Goal: Task Accomplishment & Management: Use online tool/utility

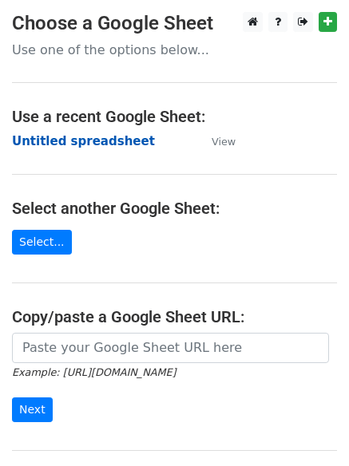
click at [90, 147] on strong "Untitled spreadsheet" at bounding box center [83, 141] width 143 height 14
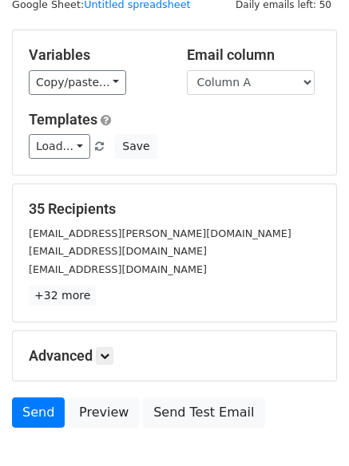
scroll to position [154, 0]
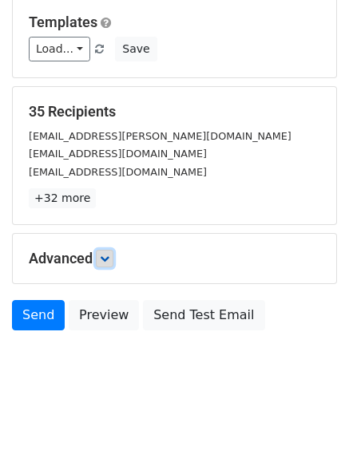
click at [112, 251] on link at bounding box center [105, 259] width 18 height 18
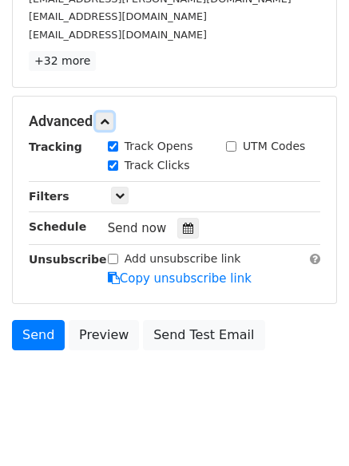
scroll to position [310, 0]
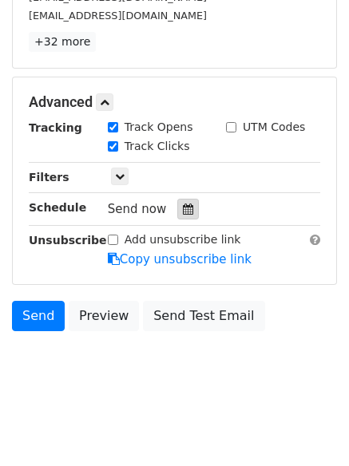
click at [183, 211] on icon at bounding box center [188, 208] width 10 height 11
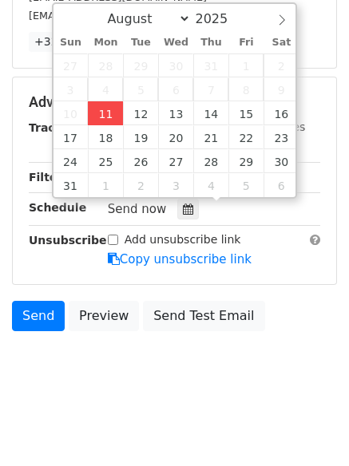
type input "2025-08-11 12:00"
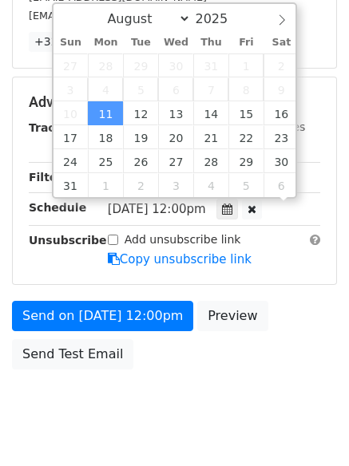
scroll to position [1, 0]
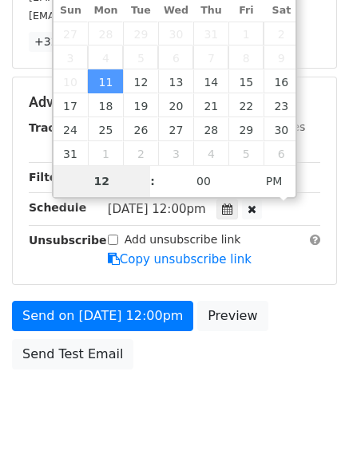
type input "4"
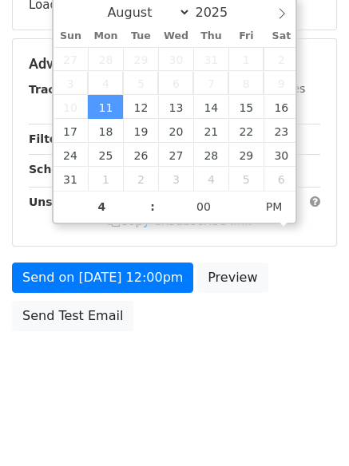
type input "2025-08-11 16:00"
click at [151, 377] on body "New Campaign Daily emails left: 50 Google Sheet: Untitled spreadsheet Variables…" at bounding box center [174, 65] width 349 height 676
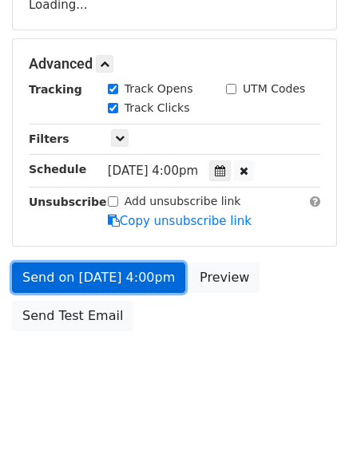
click at [139, 282] on link "Send on Aug 11 at 4:00pm" at bounding box center [98, 277] width 173 height 30
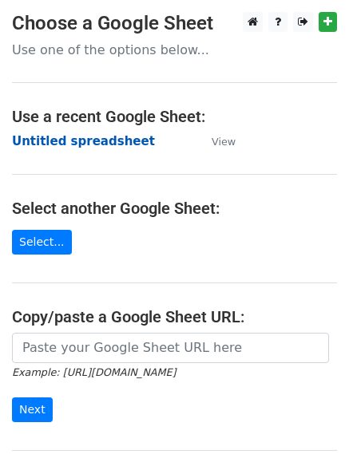
click at [89, 145] on strong "Untitled spreadsheet" at bounding box center [83, 141] width 143 height 14
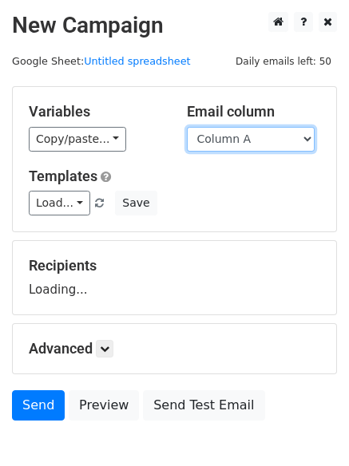
drag, startPoint x: 0, startPoint y: 0, endPoint x: 261, endPoint y: 143, distance: 297.4
click at [261, 136] on select "Column A Column B Column C" at bounding box center [251, 139] width 128 height 25
click at [187, 127] on select "Column A Column B Column C" at bounding box center [251, 139] width 128 height 25
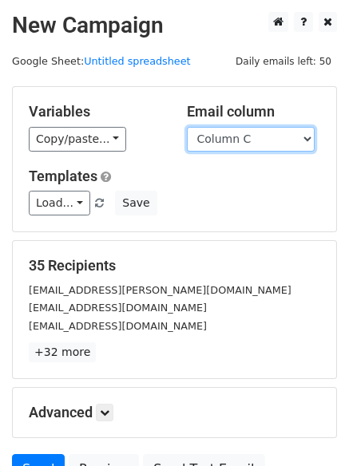
click at [254, 145] on select "Column A Column B Column C" at bounding box center [251, 139] width 128 height 25
select select "Column B"
click at [187, 127] on select "Column A Column B Column C" at bounding box center [251, 139] width 128 height 25
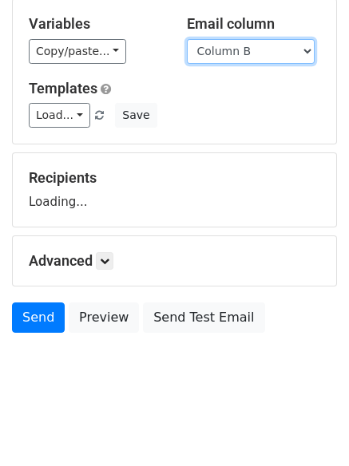
scroll to position [90, 0]
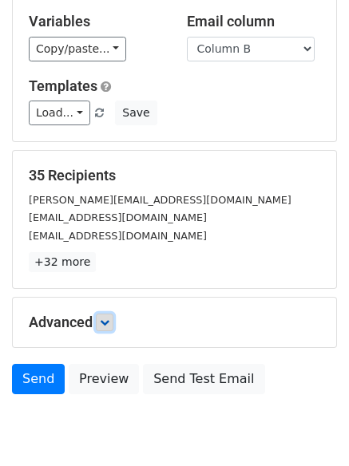
click at [109, 314] on link at bounding box center [105, 323] width 18 height 18
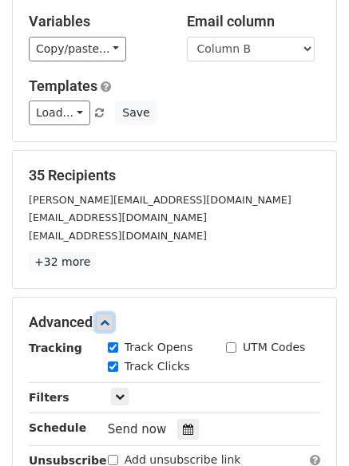
scroll to position [302, 0]
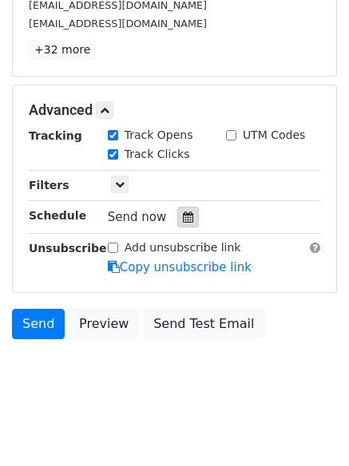
click at [183, 221] on icon at bounding box center [188, 216] width 10 height 11
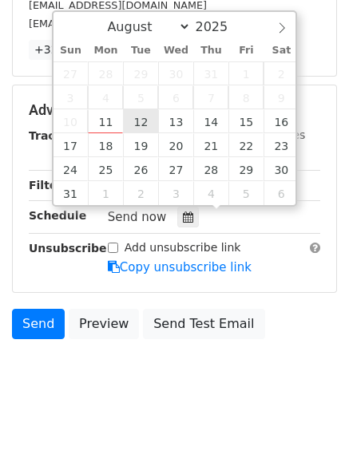
type input "2025-08-12 12:00"
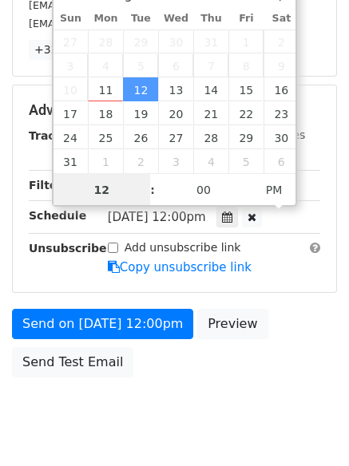
scroll to position [1, 0]
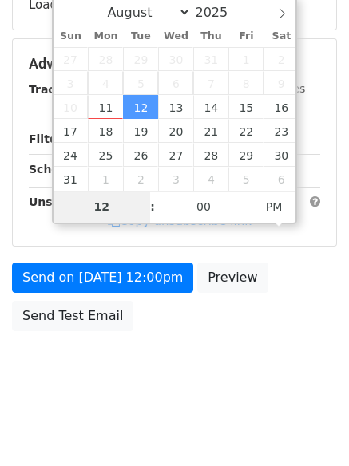
type input "5"
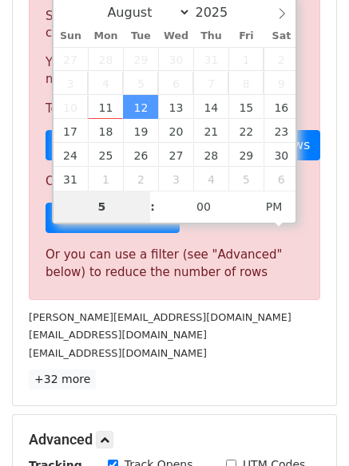
scroll to position [302, 0]
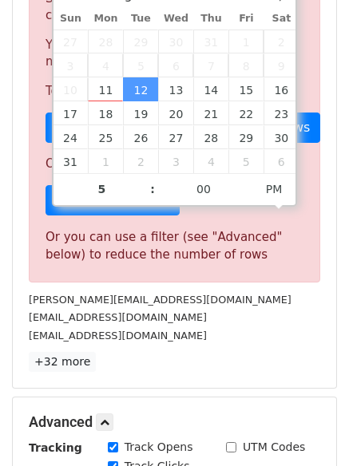
type input "2025-08-12 17:00"
click at [223, 372] on p "+32 more" at bounding box center [174, 362] width 291 height 20
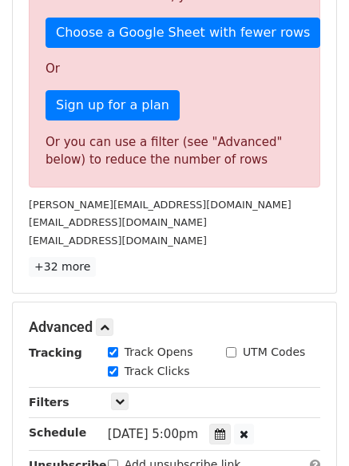
scroll to position [285, 0]
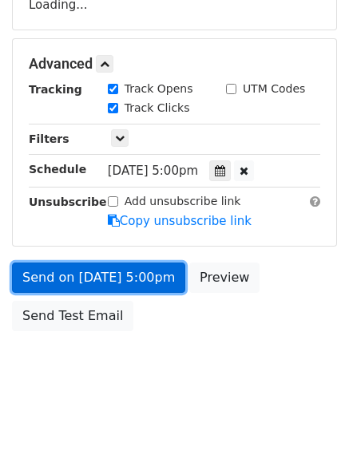
click at [152, 270] on link "Send on Aug 12 at 5:00pm" at bounding box center [98, 277] width 173 height 30
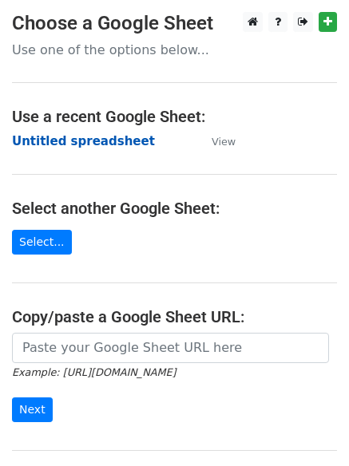
click at [114, 134] on strong "Untitled spreadsheet" at bounding box center [83, 141] width 143 height 14
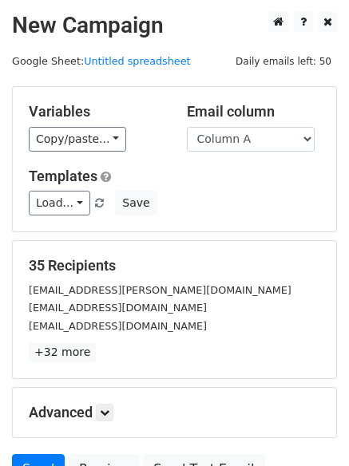
click at [244, 203] on div "Load... No templates saved Save" at bounding box center [174, 203] width 315 height 25
click at [241, 141] on select "Column A Column B Column C" at bounding box center [251, 139] width 128 height 25
select select "Column C"
click at [187, 127] on select "Column A Column B Column C" at bounding box center [251, 139] width 128 height 25
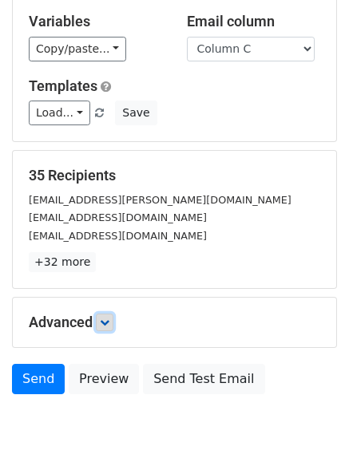
click at [101, 314] on link at bounding box center [105, 323] width 18 height 18
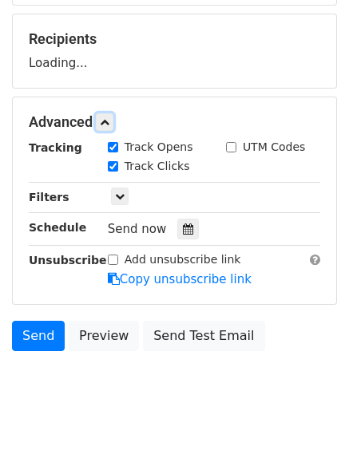
scroll to position [227, 0]
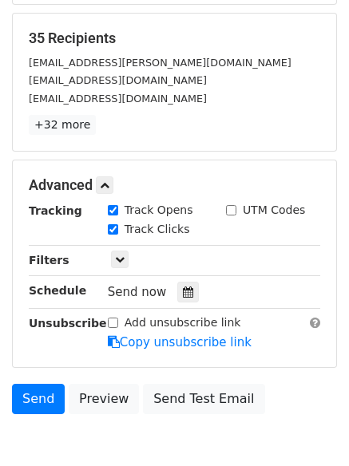
click at [191, 227] on div "Track Clicks" at bounding box center [155, 230] width 118 height 19
click at [183, 292] on icon at bounding box center [188, 291] width 10 height 11
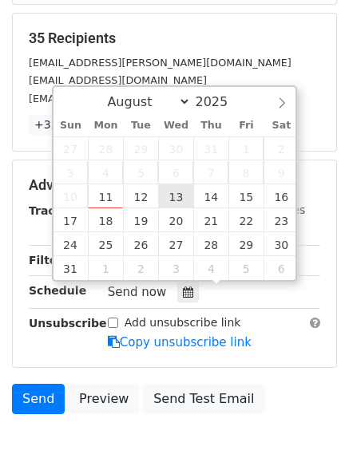
type input "2025-08-13 12:00"
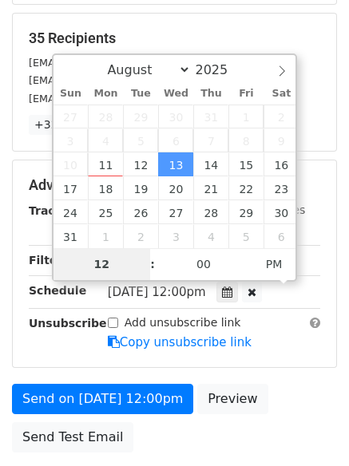
type input "6"
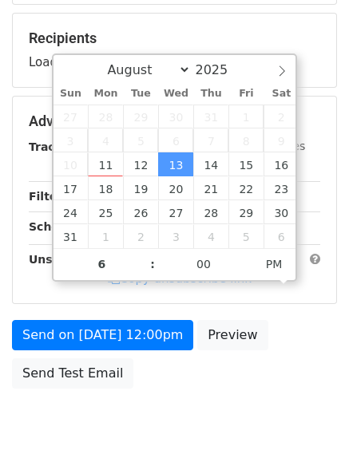
type input "2025-08-13 18:00"
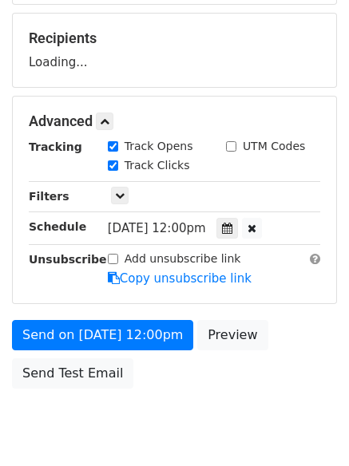
click at [182, 397] on body "New Campaign Daily emails left: 50 Google Sheet: Untitled spreadsheet Variables…" at bounding box center [174, 123] width 349 height 676
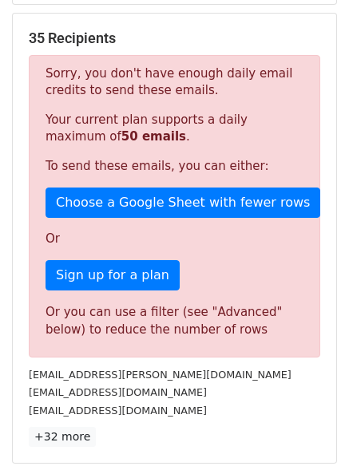
click at [140, 341] on div "Sorry, you don't have enough daily email credits to send these emails. Your cur…" at bounding box center [174, 206] width 291 height 302
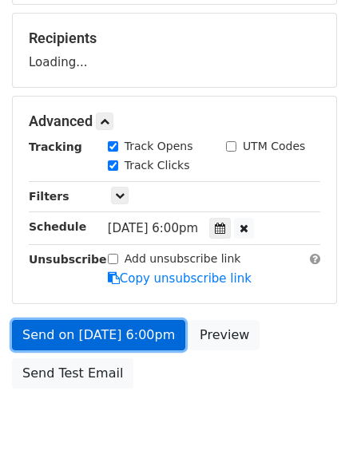
click at [142, 330] on link "Send on Aug 13 at 6:00pm" at bounding box center [98, 335] width 173 height 30
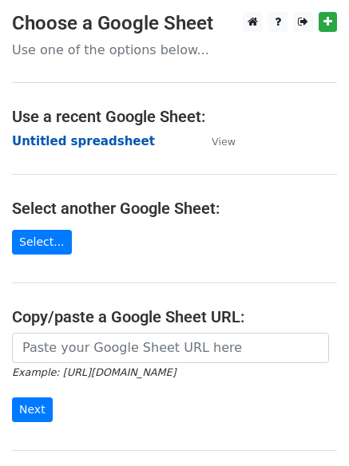
click at [65, 134] on strong "Untitled spreadsheet" at bounding box center [83, 141] width 143 height 14
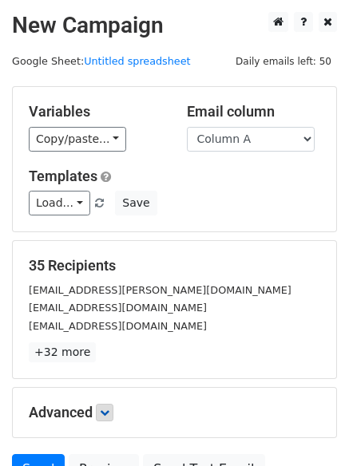
click at [114, 351] on p "+32 more" at bounding box center [174, 352] width 291 height 20
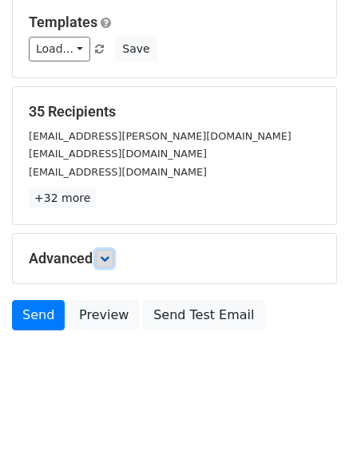
click at [109, 259] on icon at bounding box center [105, 259] width 10 height 10
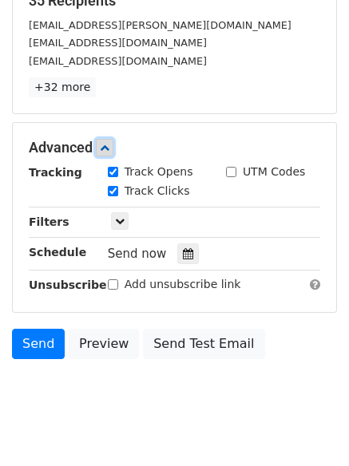
scroll to position [266, 0]
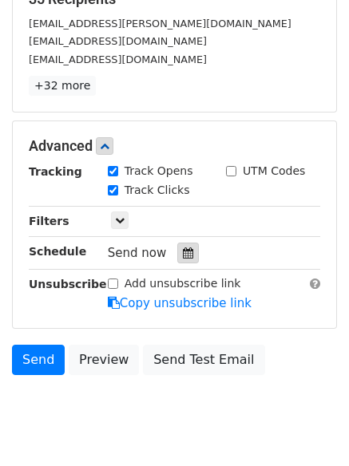
click at [183, 258] on icon at bounding box center [188, 252] width 10 height 11
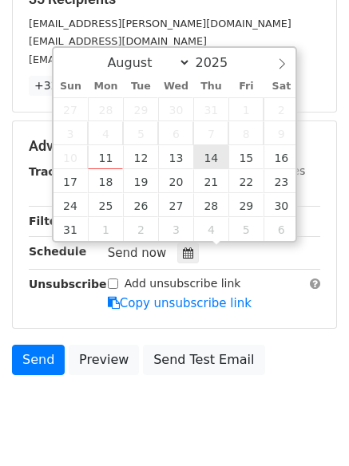
type input "[DATE] 12:00"
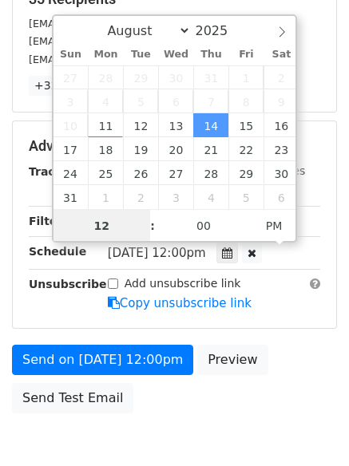
scroll to position [1, 0]
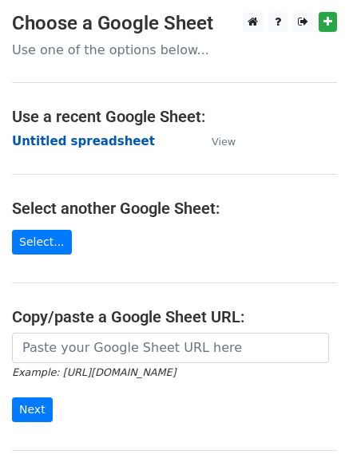
click at [76, 148] on strong "Untitled spreadsheet" at bounding box center [83, 141] width 143 height 14
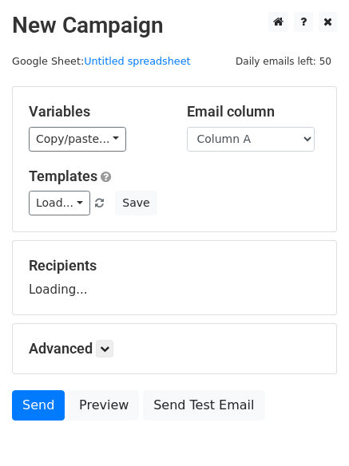
select select "Column B"
click at [187, 127] on select "Column A Column B Column C" at bounding box center [251, 139] width 128 height 25
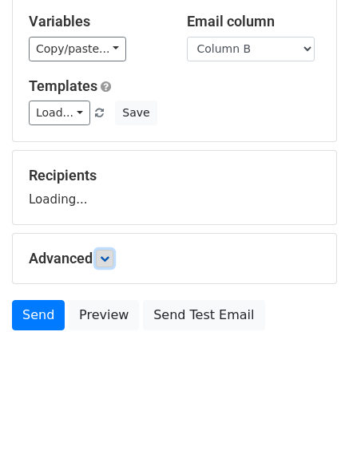
click at [109, 261] on icon at bounding box center [105, 259] width 10 height 10
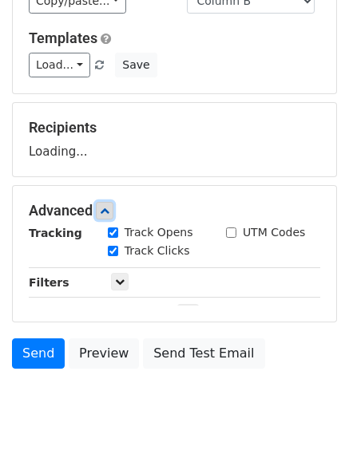
scroll to position [196, 0]
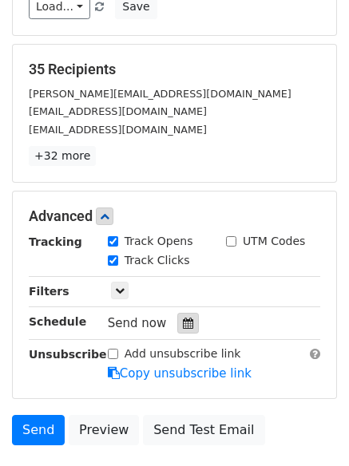
click at [177, 326] on div at bounding box center [188, 323] width 22 height 21
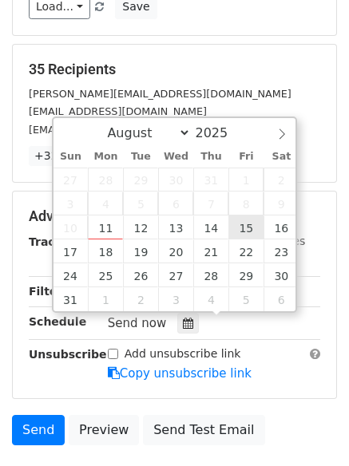
type input "[DATE] 12:00"
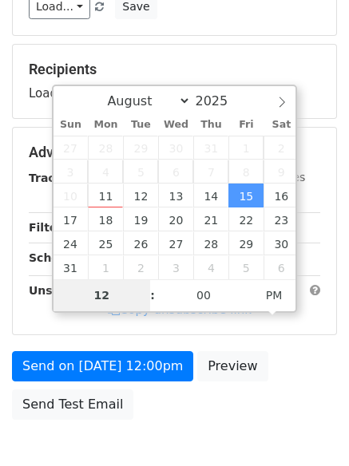
type input "8"
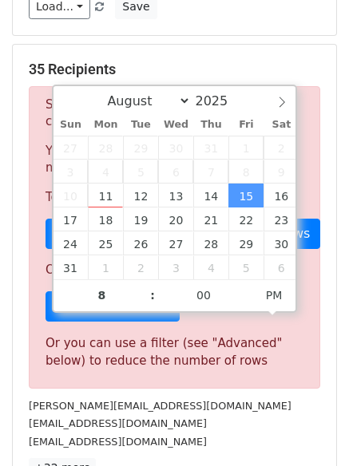
type input "[DATE] 20:00"
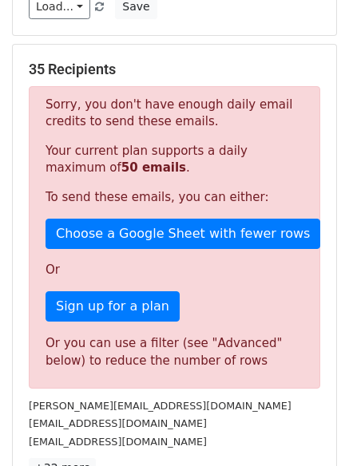
click at [223, 426] on div "[EMAIL_ADDRESS][DOMAIN_NAME]" at bounding box center [174, 423] width 315 height 18
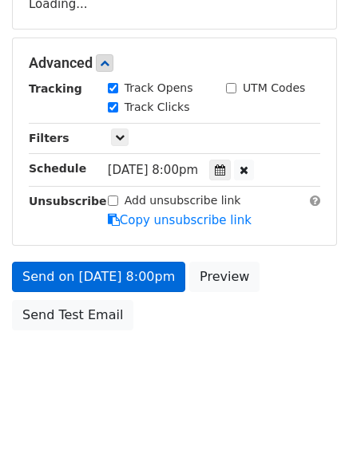
scroll to position [285, 0]
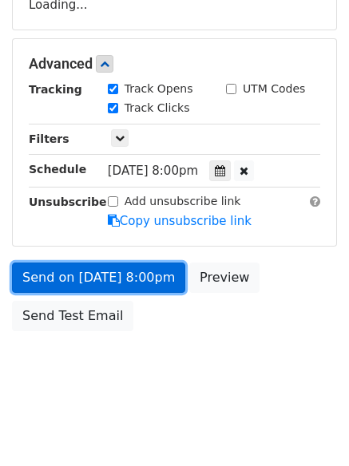
click at [158, 277] on link "Send on [DATE] 8:00pm" at bounding box center [98, 277] width 173 height 30
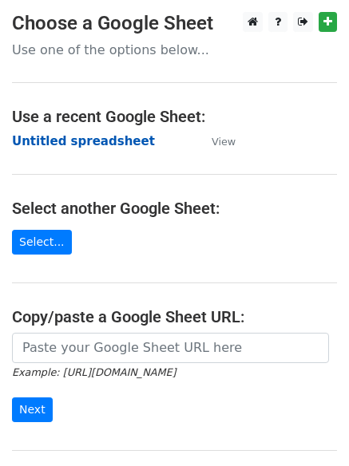
click at [95, 143] on strong "Untitled spreadsheet" at bounding box center [83, 141] width 143 height 14
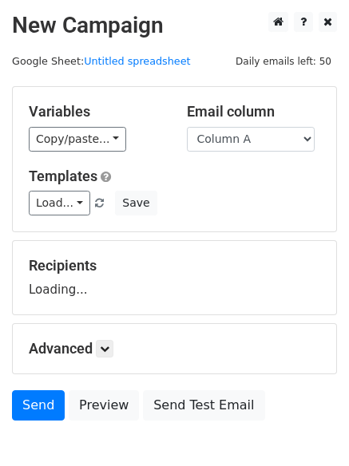
select select "Column C"
click at [187, 127] on select "Column A Column B Column C" at bounding box center [251, 139] width 128 height 25
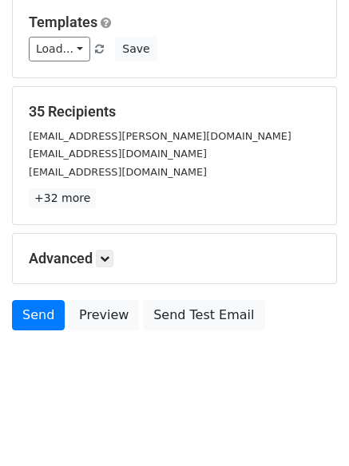
scroll to position [90, 0]
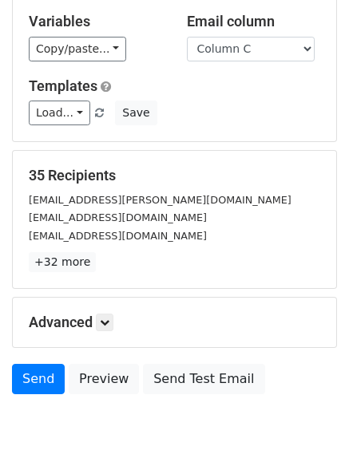
click at [104, 298] on div "Advanced Tracking Track Opens UTM Codes Track Clicks Filters Only include sprea…" at bounding box center [174, 322] width 323 height 49
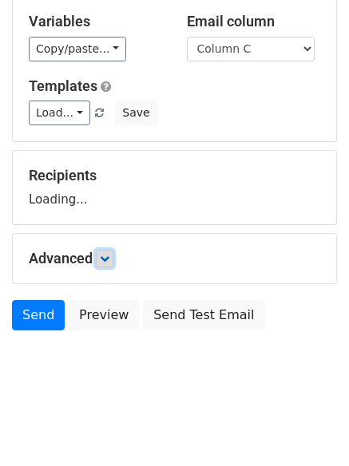
click at [105, 260] on icon at bounding box center [105, 259] width 10 height 10
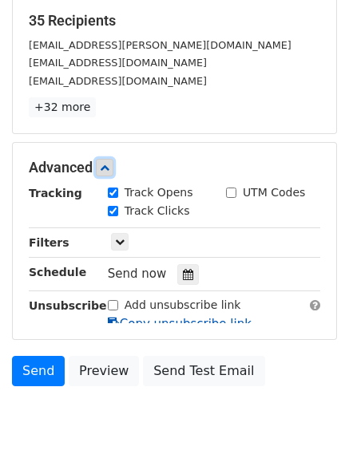
scroll to position [270, 0]
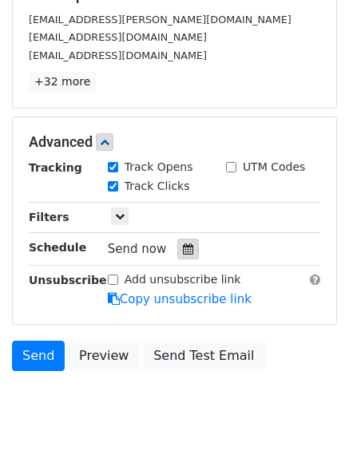
click at [184, 255] on div at bounding box center [188, 249] width 22 height 21
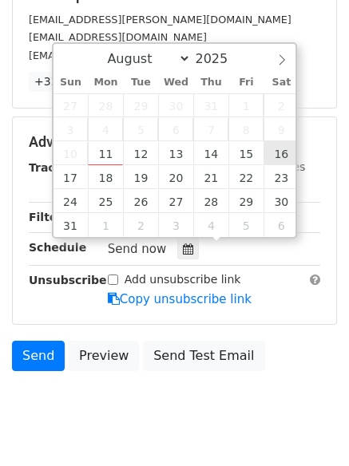
type input "[DATE] 12:00"
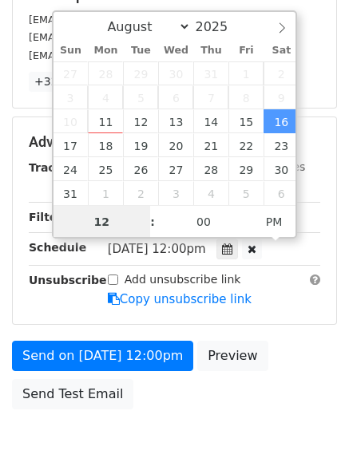
scroll to position [1, 0]
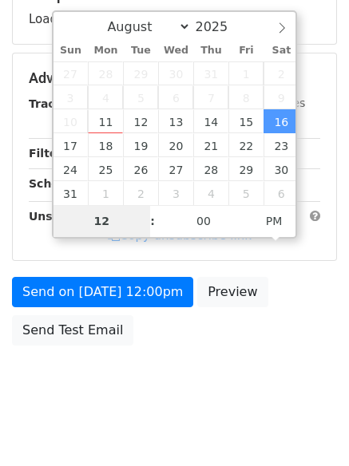
type input "9"
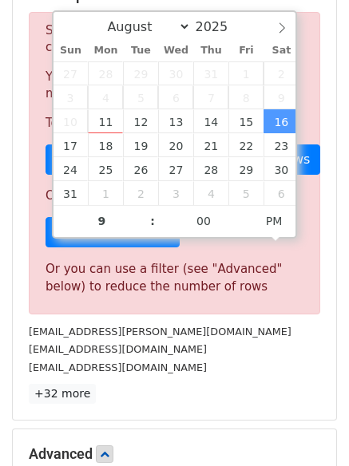
type input "[DATE] 21:00"
click at [180, 371] on div "[EMAIL_ADDRESS][DOMAIN_NAME]" at bounding box center [174, 367] width 315 height 18
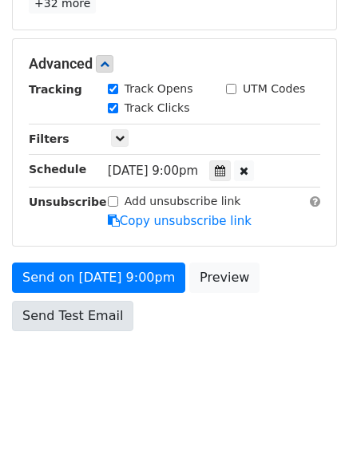
scroll to position [285, 0]
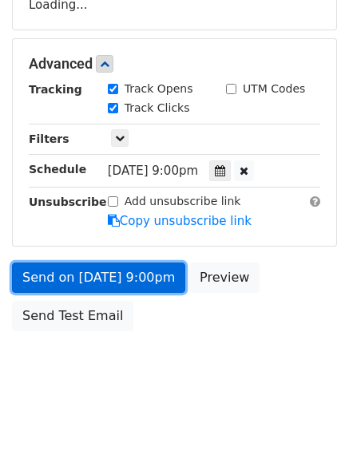
click at [116, 285] on link "Send on [DATE] 9:00pm" at bounding box center [98, 277] width 173 height 30
